Goal: Task Accomplishment & Management: Use online tool/utility

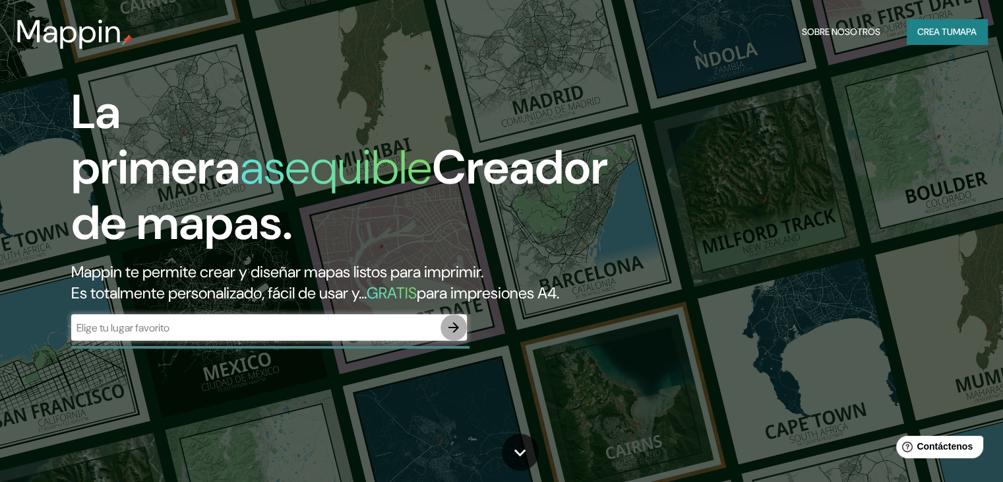
click at [451, 335] on icon "button" at bounding box center [454, 327] width 16 height 16
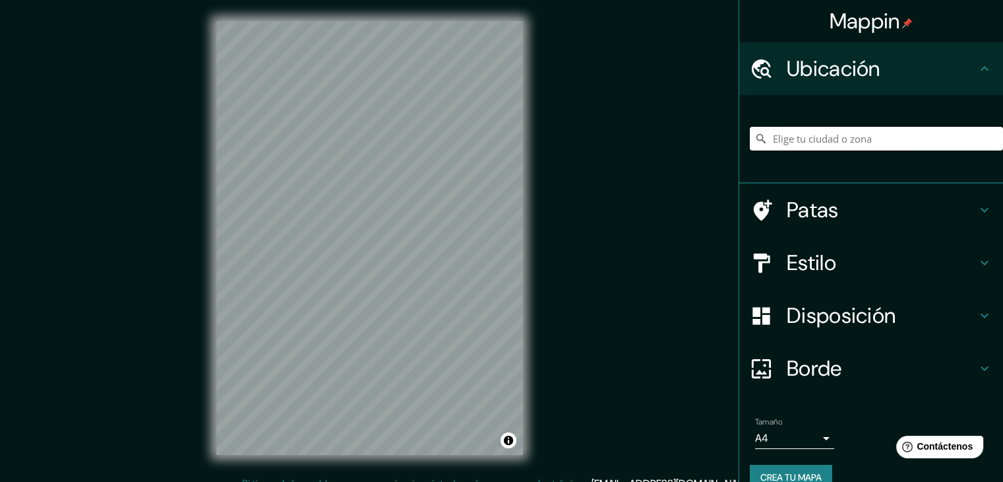
click at [796, 146] on input "Elige tu ciudad o zona" at bounding box center [876, 139] width 253 height 24
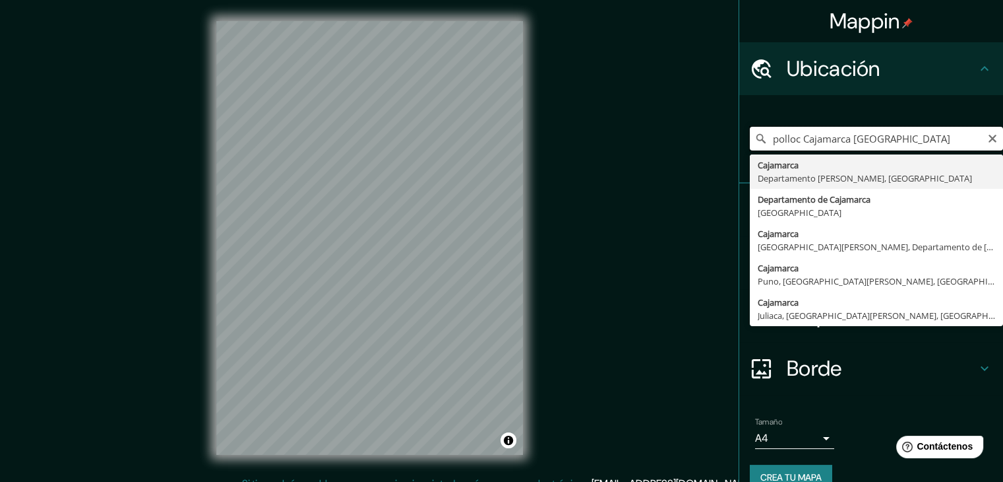
drag, startPoint x: 780, startPoint y: 140, endPoint x: 748, endPoint y: 150, distance: 33.2
click at [750, 150] on input "polloc Cajamarca [GEOGRAPHIC_DATA]" at bounding box center [876, 139] width 253 height 24
drag, startPoint x: 794, startPoint y: 138, endPoint x: 724, endPoint y: 138, distance: 70.6
click at [724, 138] on div "Mappin Ubicación Polloc [GEOGRAPHIC_DATA] [GEOGRAPHIC_DATA] [GEOGRAPHIC_DATA] D…" at bounding box center [501, 248] width 1003 height 497
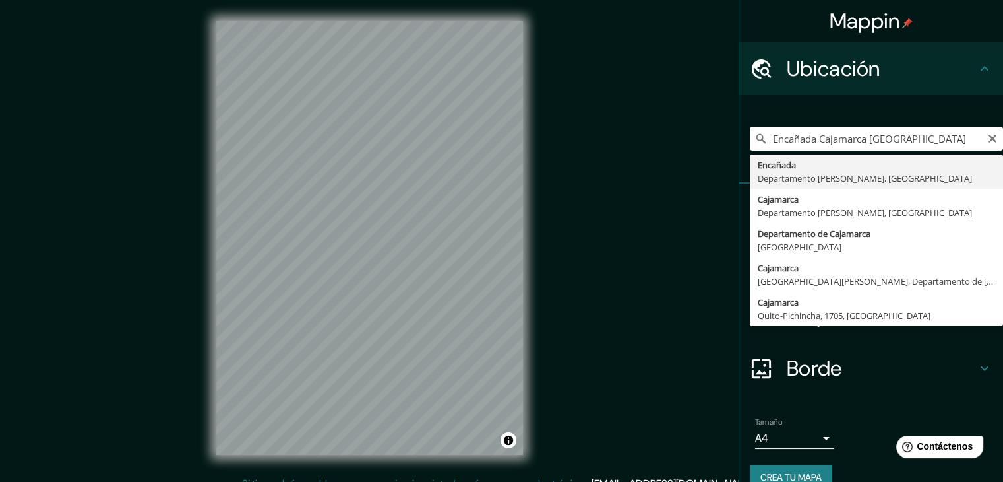
type input "Encañada, Departamento [PERSON_NAME][GEOGRAPHIC_DATA], [GEOGRAPHIC_DATA]"
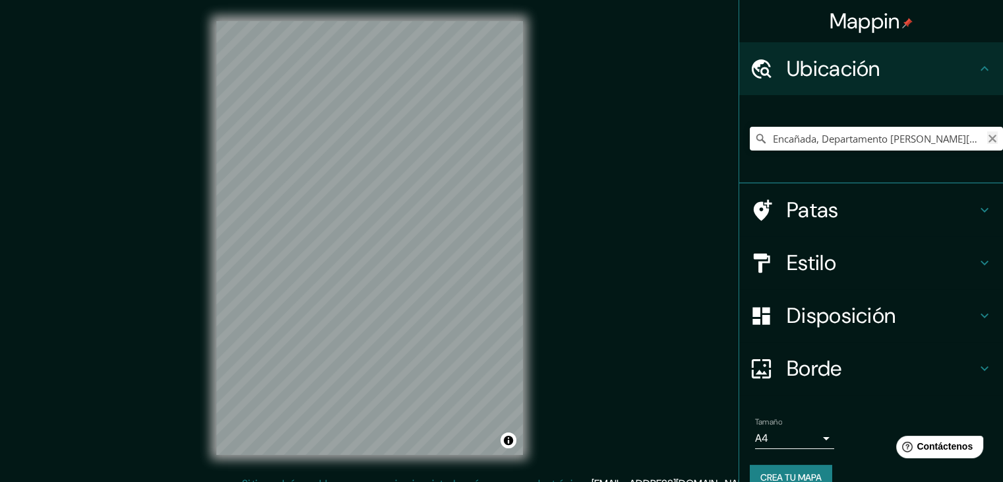
click at [988, 138] on icon "Claro" at bounding box center [993, 138] width 11 height 11
click at [815, 137] on input "Elige tu ciudad o zona" at bounding box center [876, 139] width 253 height 24
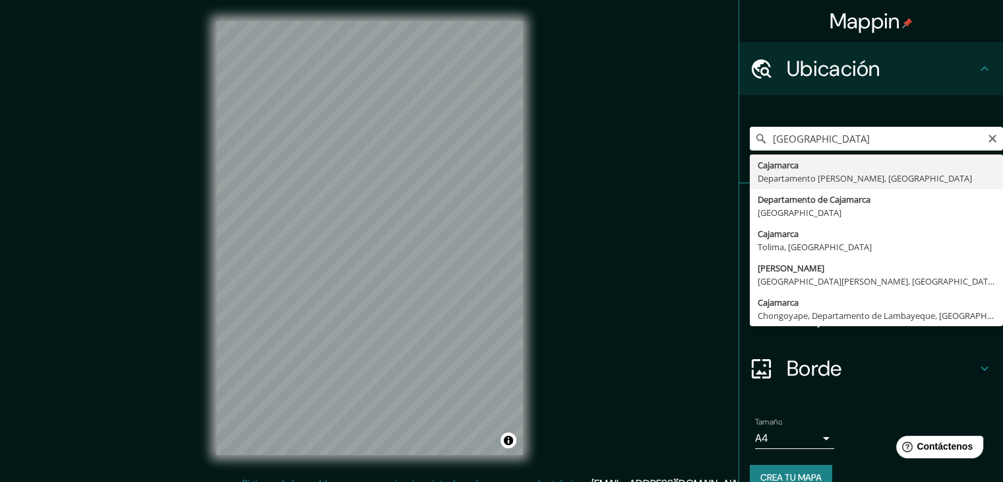
type input "Cajamarca, [GEOGRAPHIC_DATA][PERSON_NAME], [GEOGRAPHIC_DATA]"
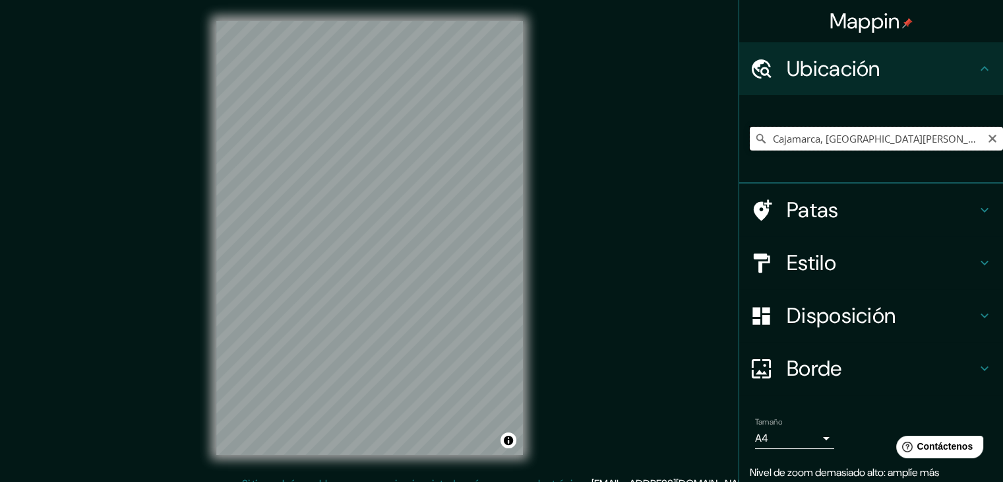
click at [846, 142] on input "Cajamarca, [GEOGRAPHIC_DATA][PERSON_NAME], [GEOGRAPHIC_DATA]" at bounding box center [876, 139] width 253 height 24
click at [988, 140] on icon "Claro" at bounding box center [993, 138] width 11 height 11
click at [837, 145] on input "Elige tu ciudad o zona" at bounding box center [876, 139] width 253 height 24
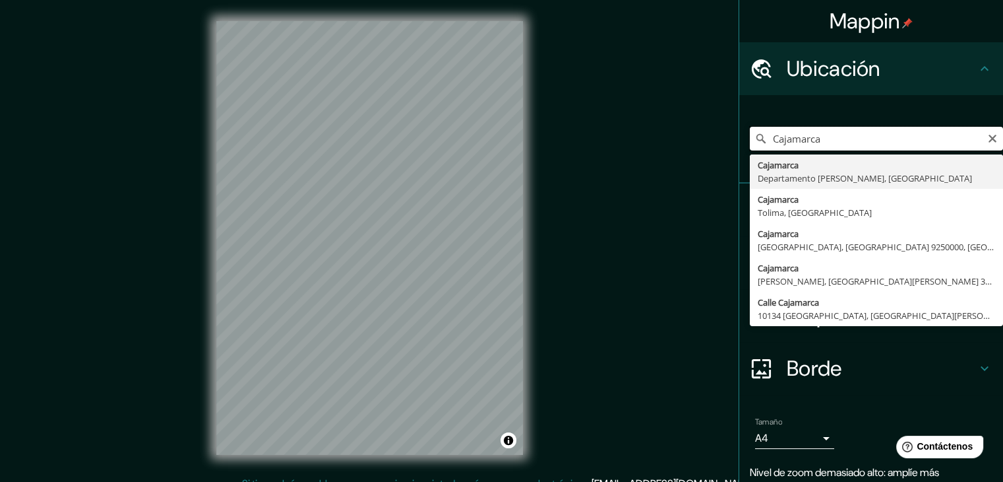
type input "Cajamarca, [GEOGRAPHIC_DATA][PERSON_NAME], [GEOGRAPHIC_DATA]"
